Goal: Transaction & Acquisition: Purchase product/service

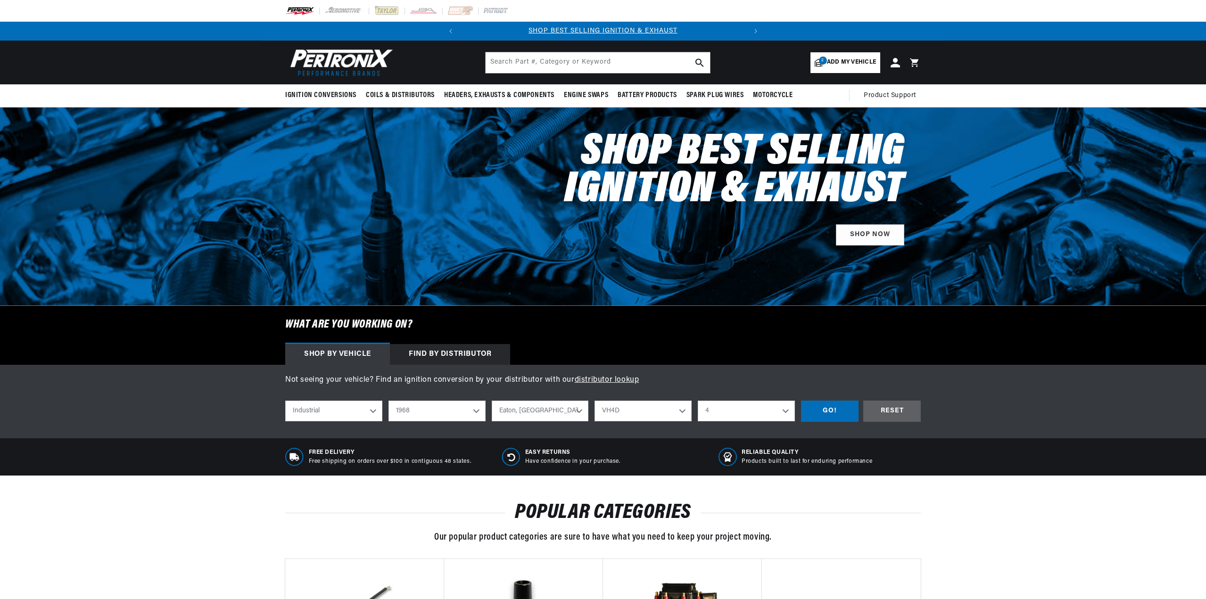
select select "Industrial"
select select "1968"
select select "[US_STATE]"
select select "VH4D"
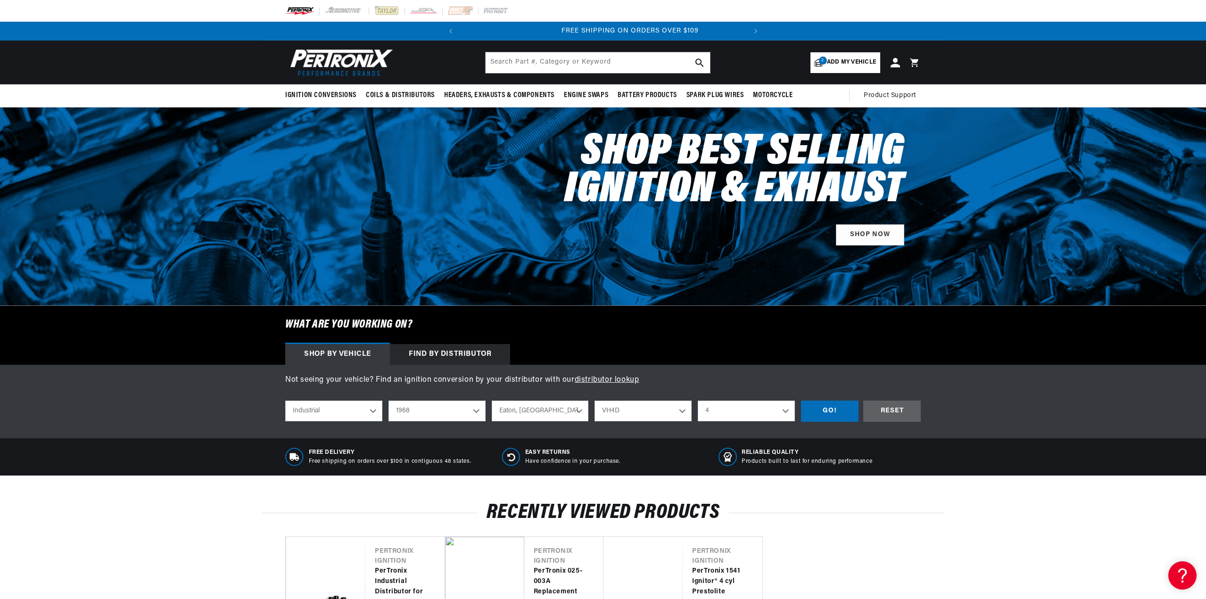
scroll to position [0, 286]
click at [462, 354] on div "Find by Distributor" at bounding box center [450, 354] width 120 height 21
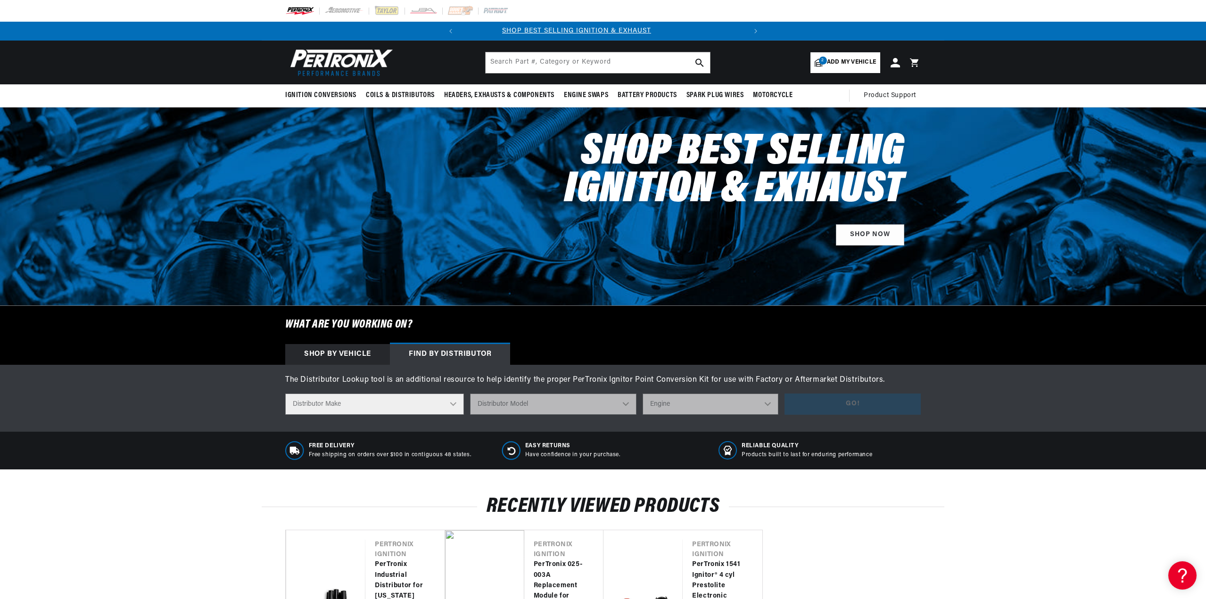
scroll to position [0, 0]
click at [454, 400] on select "Distributor Make Accel Aldon Autolite Bosch Century Chrysler Clark Colt Contine…" at bounding box center [374, 404] width 179 height 21
click at [556, 271] on div at bounding box center [603, 207] width 1206 height 198
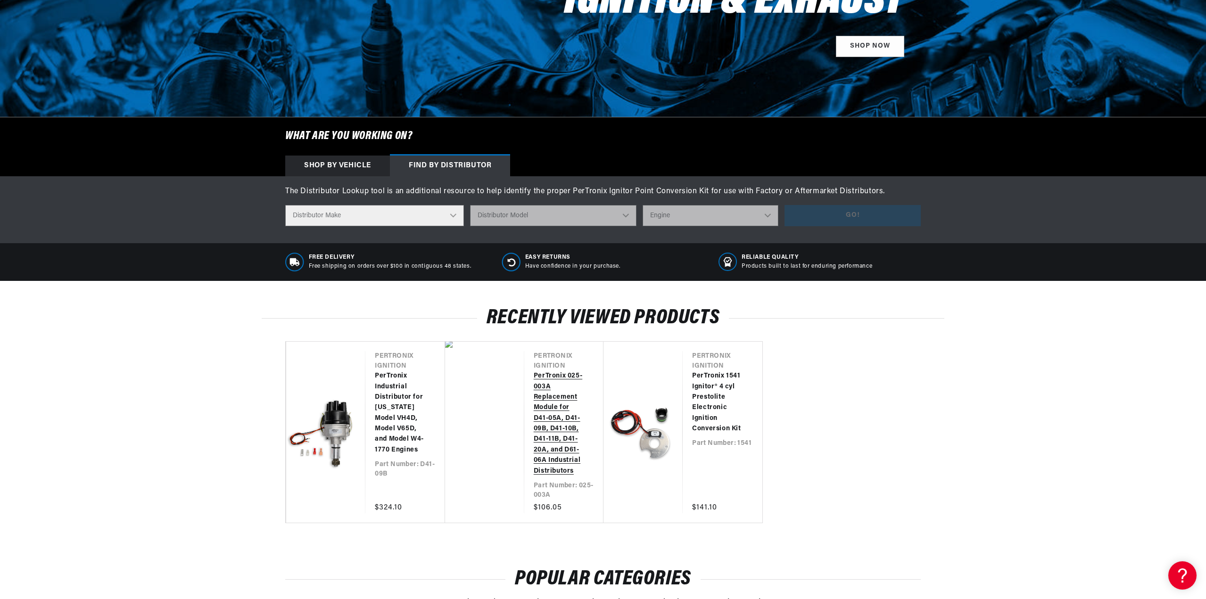
click at [549, 460] on link "PerTronix 025-003A Replacement Module for D41-05A, D41-09B, D41-10B, D41-11B, D…" at bounding box center [559, 424] width 51 height 106
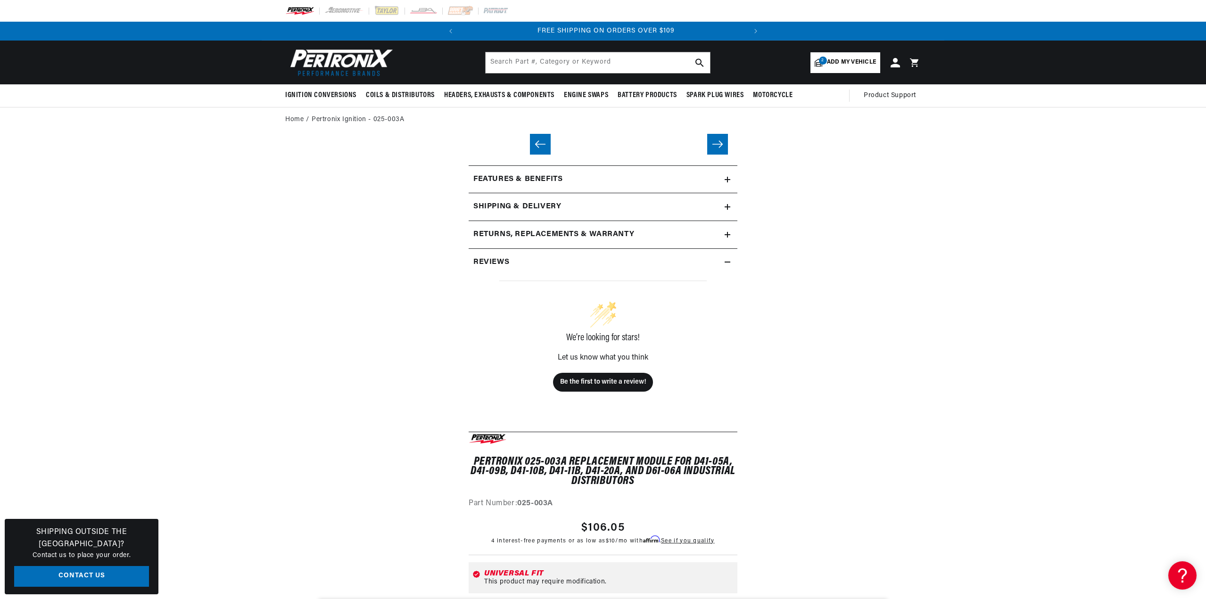
scroll to position [0, 286]
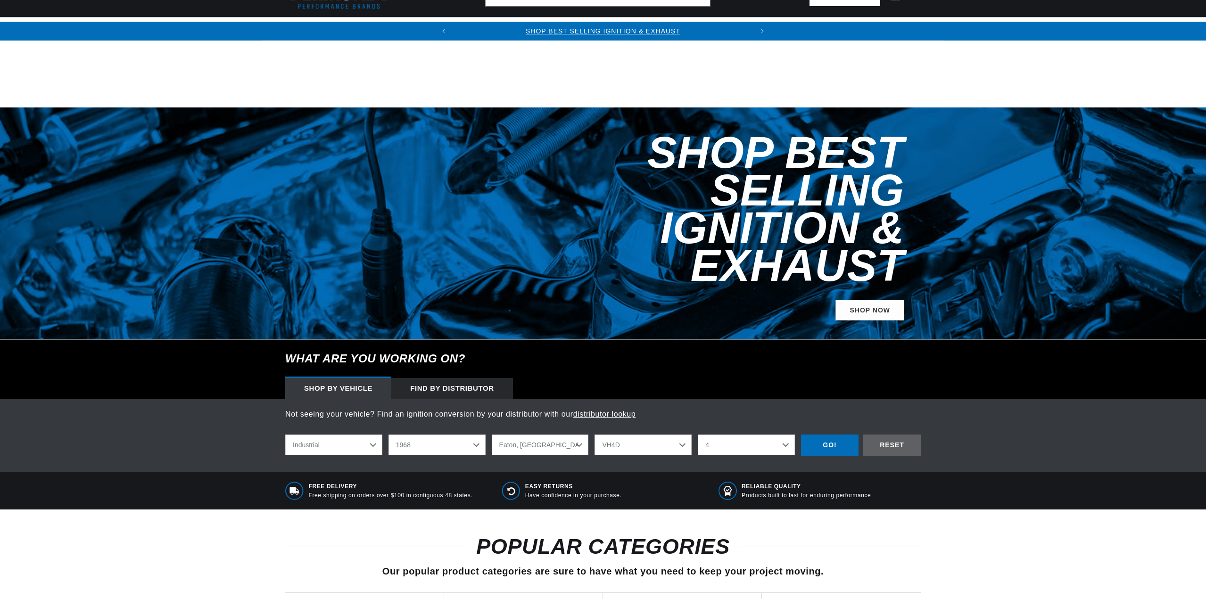
select select "Industrial"
select select "1968"
select select "[US_STATE]"
select select "VH4D"
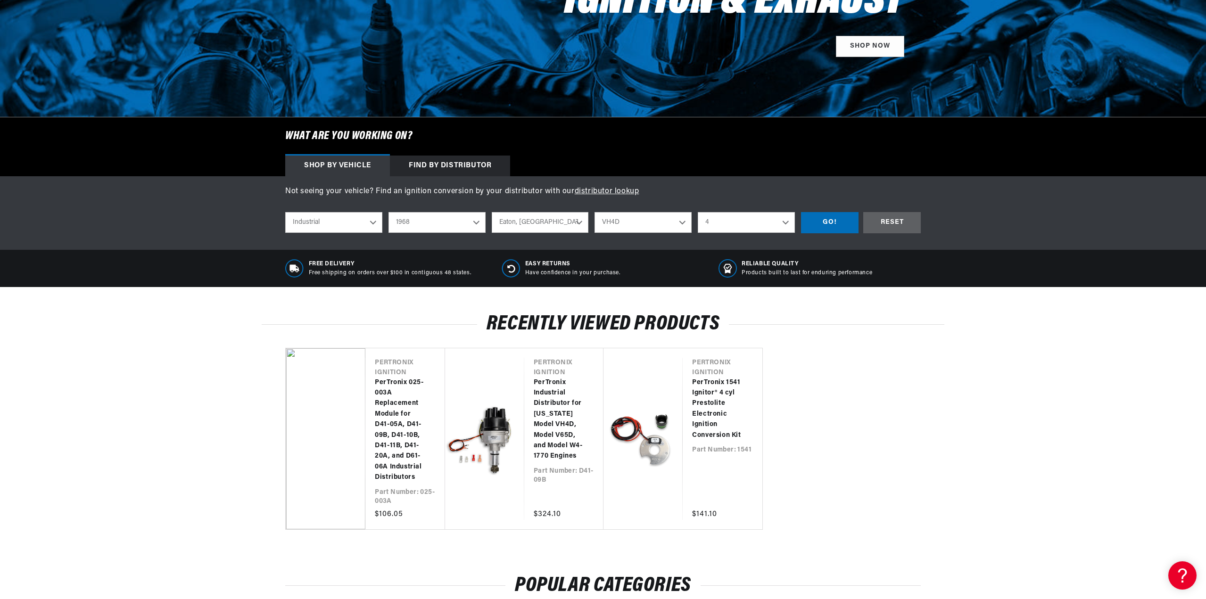
scroll to position [0, 286]
